Goal: Information Seeking & Learning: Learn about a topic

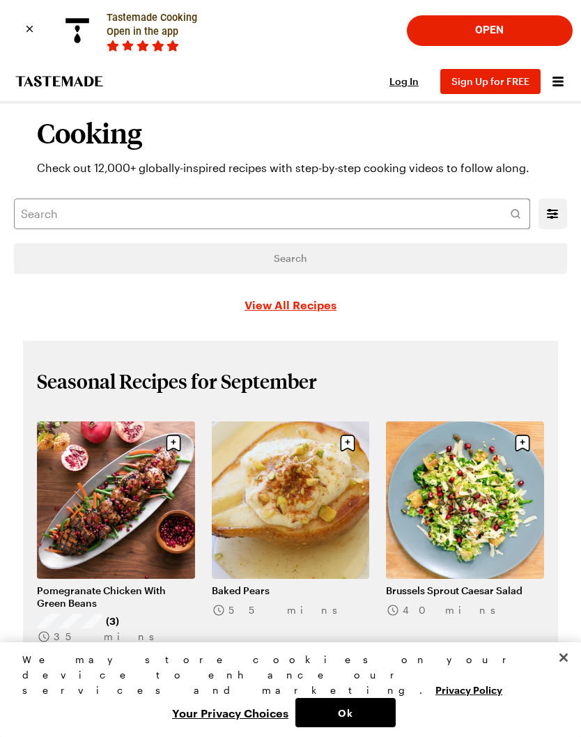
click at [506, 78] on span "Sign Up for FREE" at bounding box center [490, 81] width 78 height 12
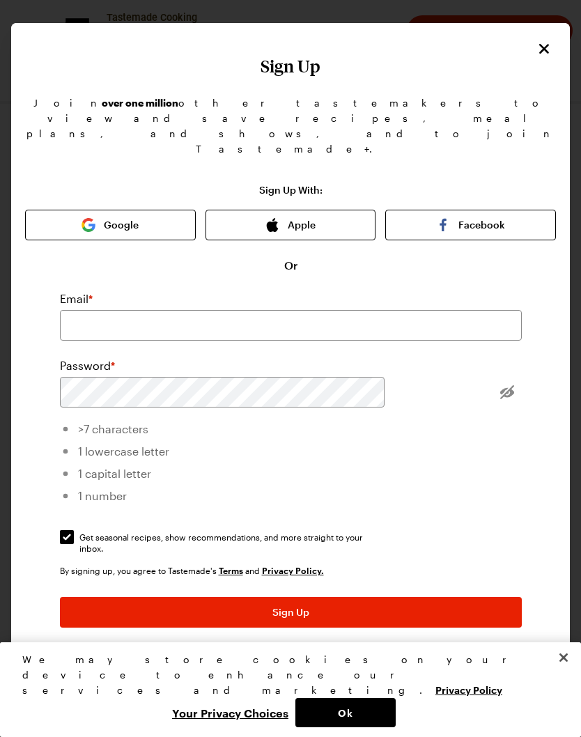
click at [485, 456] on div "Sign Up With: Google Apple Facebook Or Email * Password * >7 characters 1 lower…" at bounding box center [290, 437] width 531 height 504
click at [536, 34] on div "Sign Up Join over one million other tastemakers to view and save recipes, meal …" at bounding box center [290, 368] width 559 height 691
click at [536, 42] on icon "Close" at bounding box center [544, 48] width 17 height 17
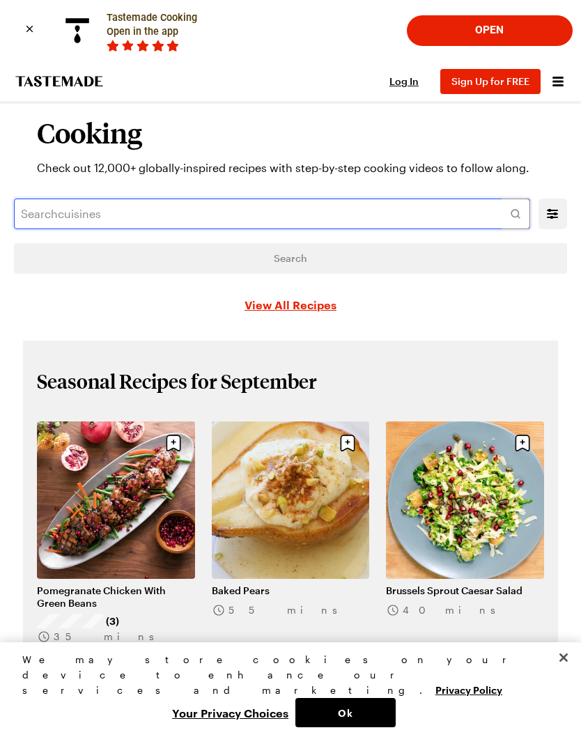
click at [298, 207] on input "text" at bounding box center [272, 213] width 516 height 31
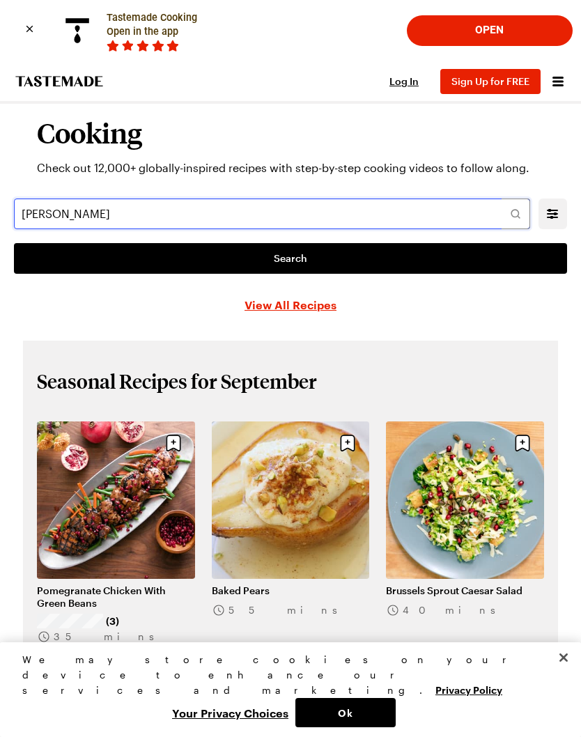
type input "[PERSON_NAME]"
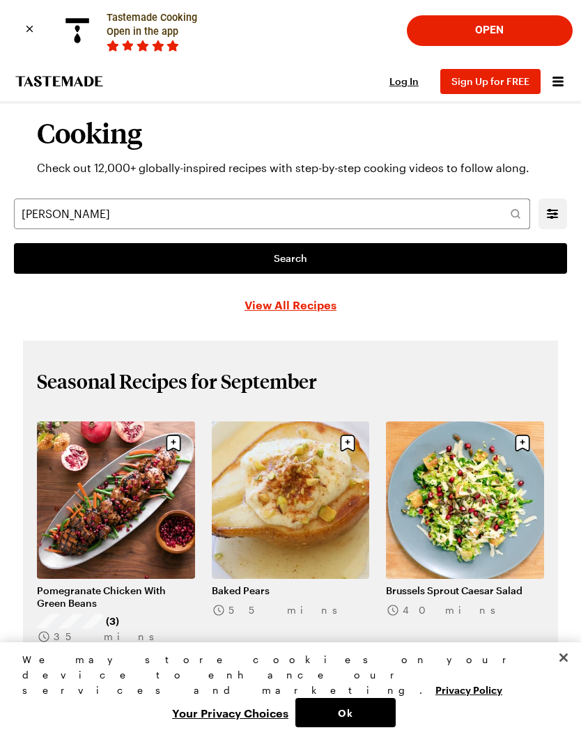
click at [511, 213] on icon at bounding box center [515, 214] width 14 height 14
click at [408, 258] on link "Search" at bounding box center [290, 258] width 553 height 31
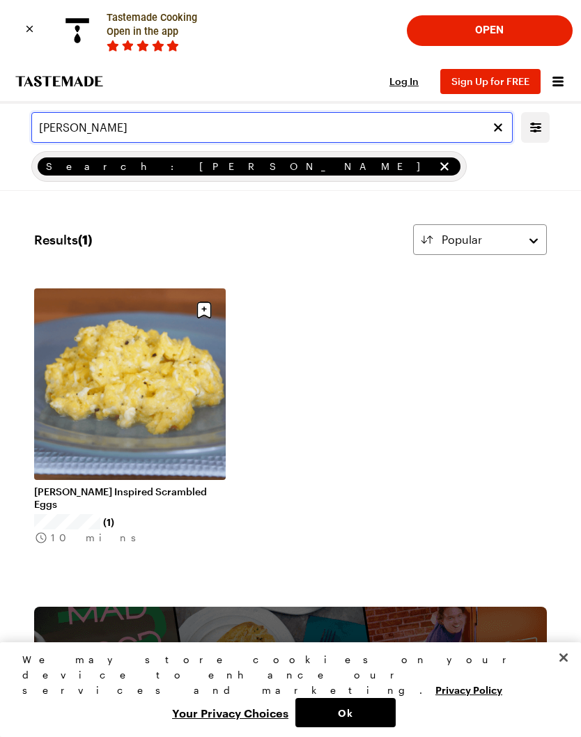
click at [228, 116] on input "[PERSON_NAME]" at bounding box center [271, 127] width 481 height 31
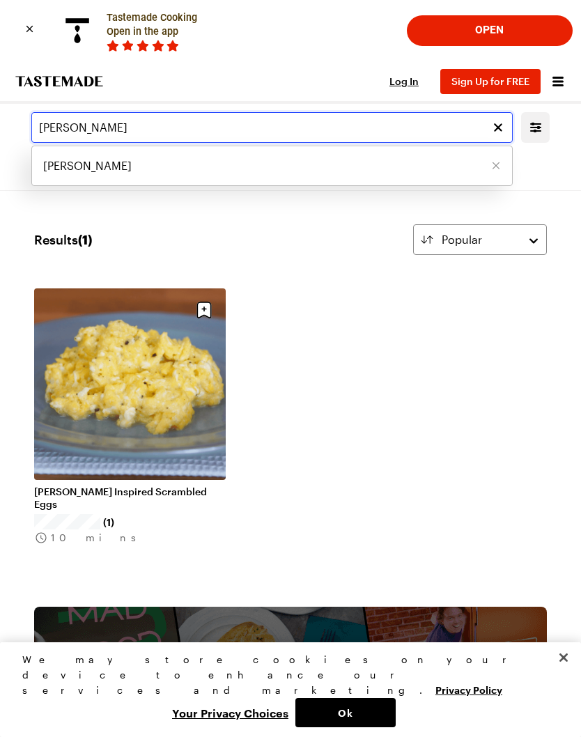
click at [164, 120] on input "[PERSON_NAME]" at bounding box center [271, 127] width 481 height 31
click at [134, 126] on input "[PERSON_NAME]" at bounding box center [271, 127] width 481 height 31
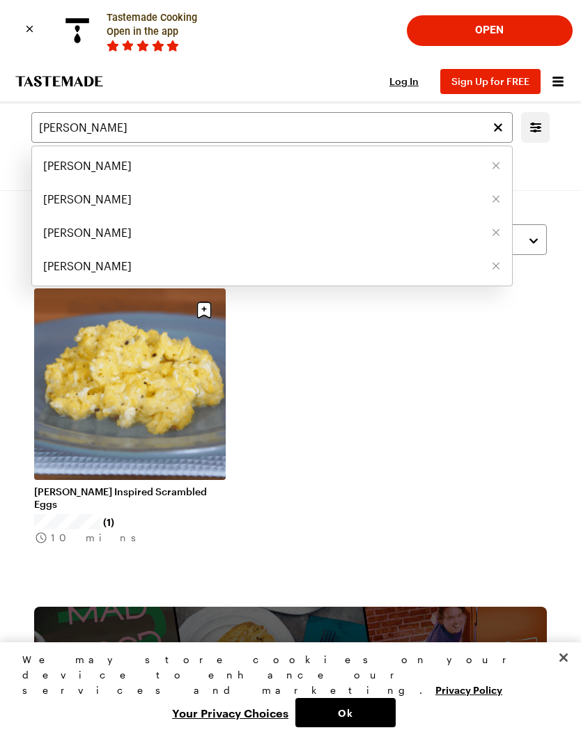
click at [496, 261] on button "Remove [object Object]" at bounding box center [496, 266] width 10 height 10
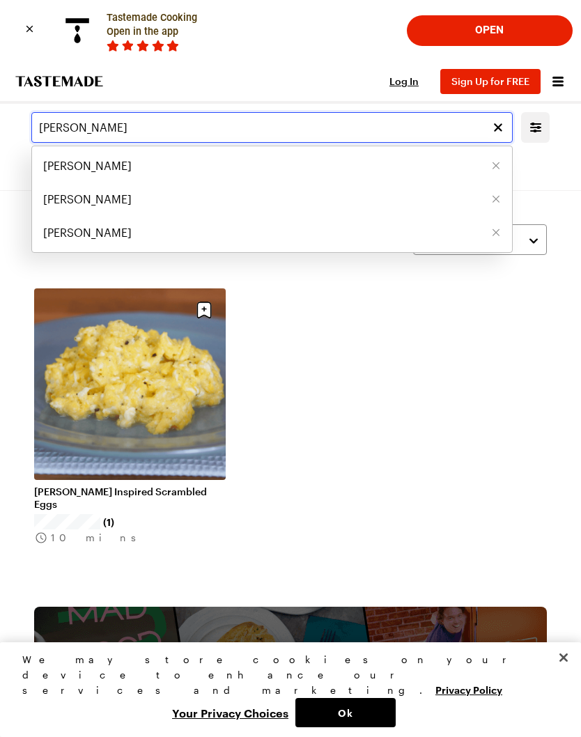
click at [135, 123] on input "[PERSON_NAME]" at bounding box center [271, 127] width 481 height 31
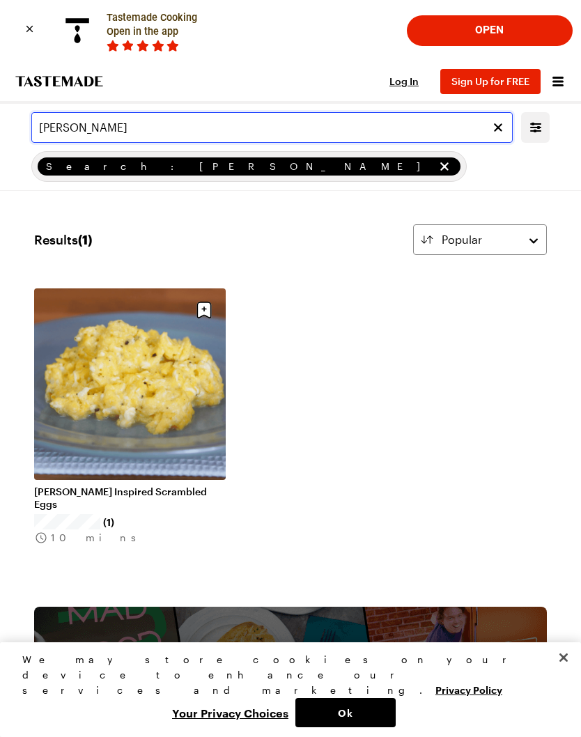
type input "[PERSON_NAME]"
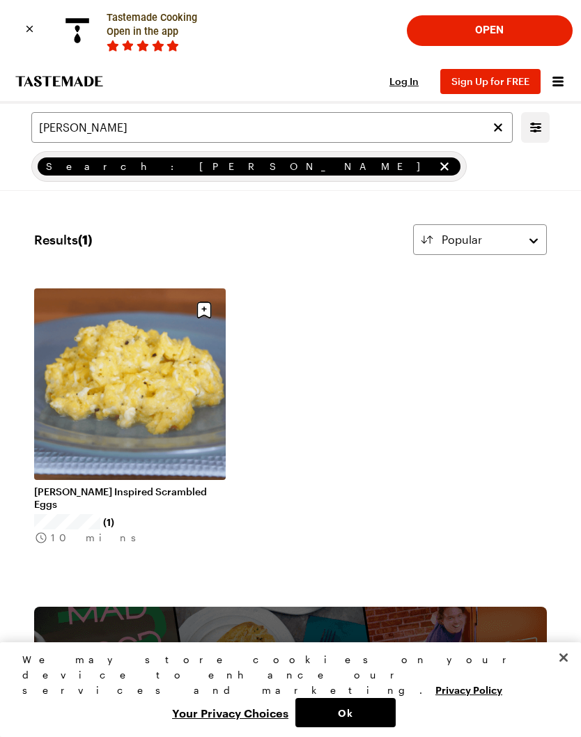
click at [423, 389] on ul "[PERSON_NAME] Inspired Scrambled Eggs (1) 10 mins" at bounding box center [290, 430] width 513 height 285
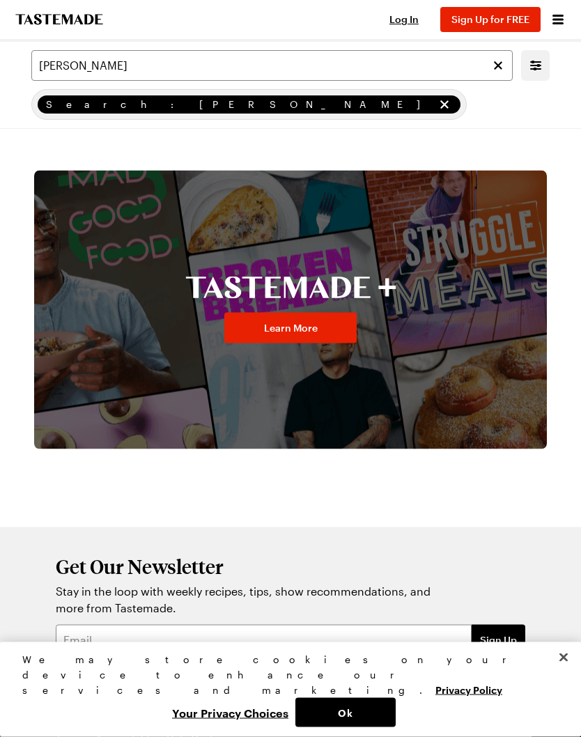
scroll to position [437, 0]
click at [325, 332] on link "Learn More" at bounding box center [290, 327] width 132 height 31
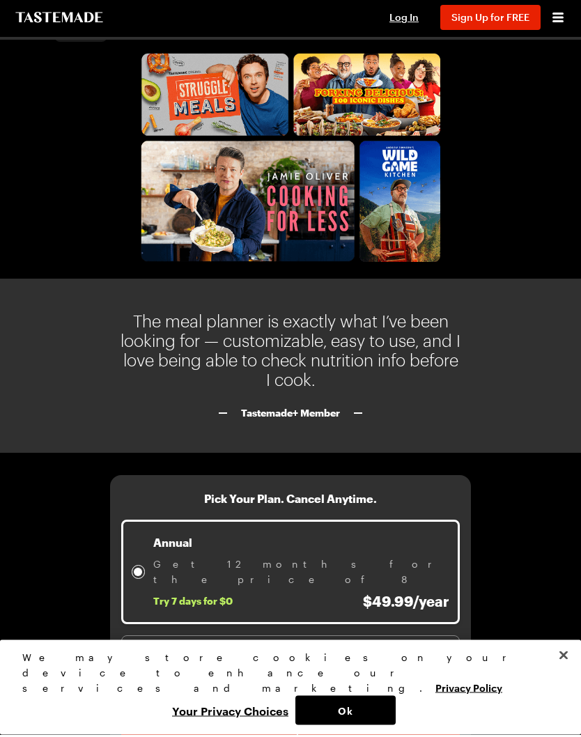
scroll to position [2122, 0]
